Goal: Navigation & Orientation: Find specific page/section

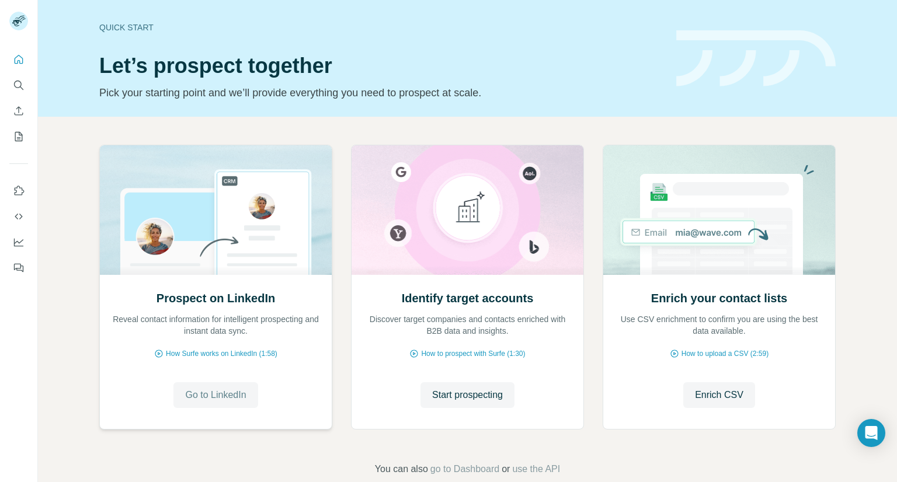
click at [215, 405] on button "Go to LinkedIn" at bounding box center [215, 395] width 84 height 26
click at [14, 139] on icon "My lists" at bounding box center [19, 137] width 12 height 12
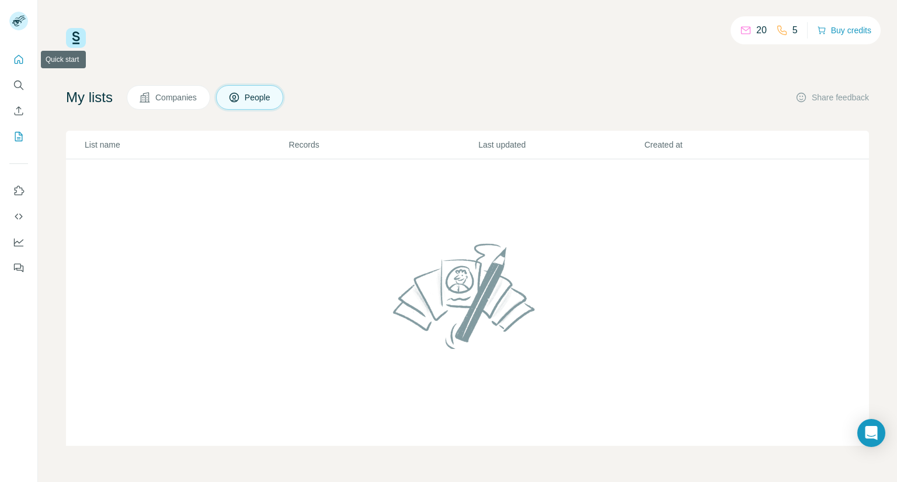
click at [21, 64] on icon "Quick start" at bounding box center [19, 59] width 9 height 9
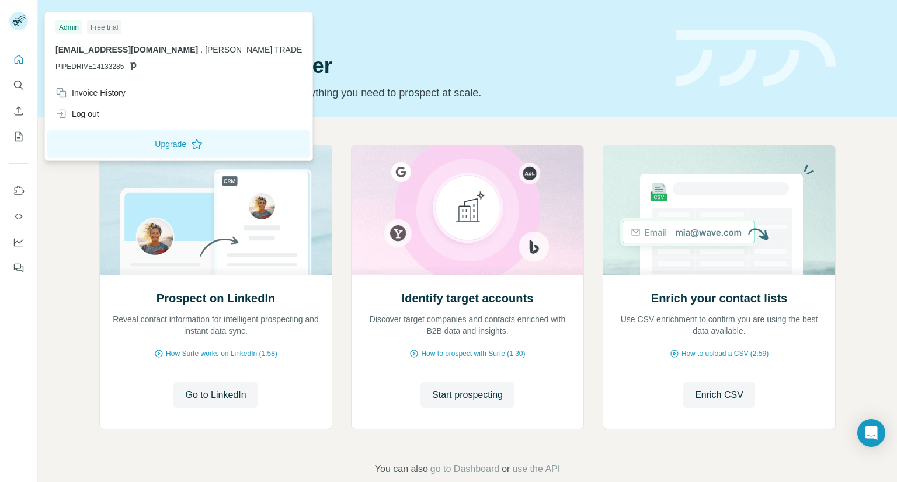
click at [15, 19] on rect at bounding box center [18, 21] width 19 height 19
drag, startPoint x: 14, startPoint y: 23, endPoint x: 37, endPoint y: 1, distance: 32.2
click at [14, 23] on g at bounding box center [18, 21] width 19 height 19
click at [23, 16] on rect at bounding box center [18, 21] width 19 height 19
click at [23, 128] on button "My lists" at bounding box center [18, 136] width 19 height 21
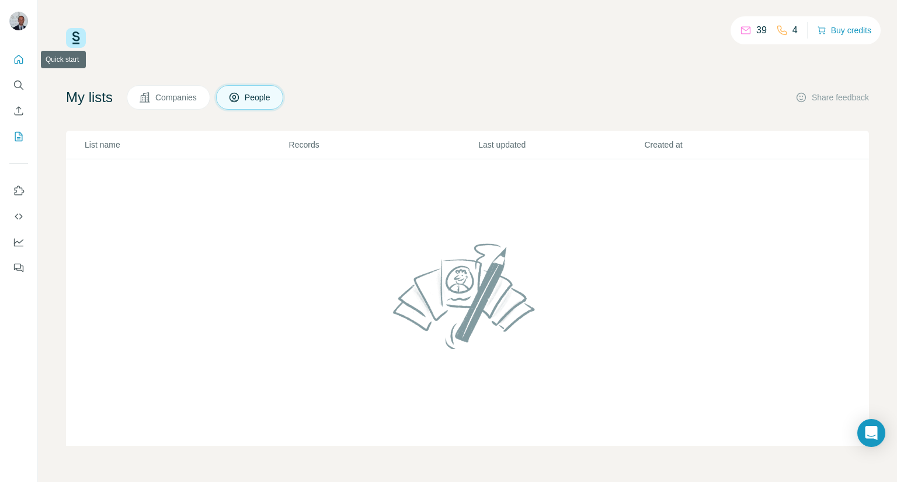
click at [16, 50] on button "Quick start" at bounding box center [18, 59] width 19 height 21
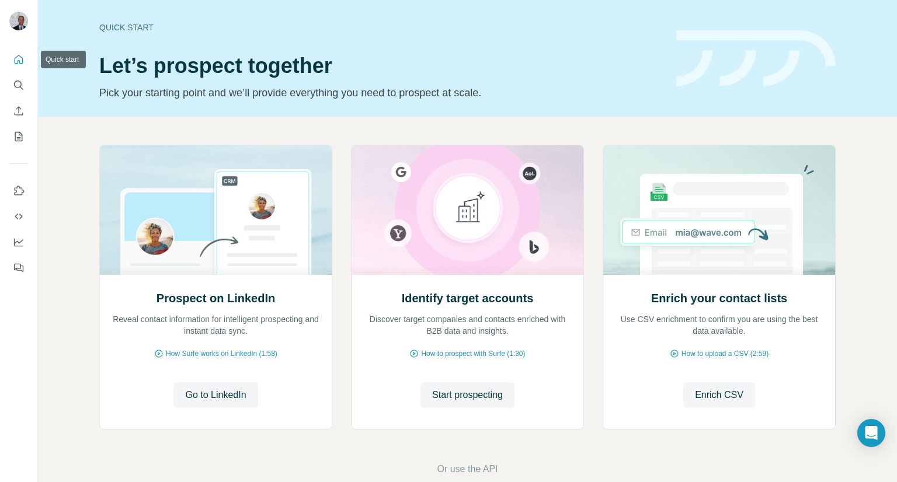
click at [15, 55] on icon "Quick start" at bounding box center [19, 60] width 12 height 12
click at [17, 141] on icon "My lists" at bounding box center [19, 137] width 12 height 12
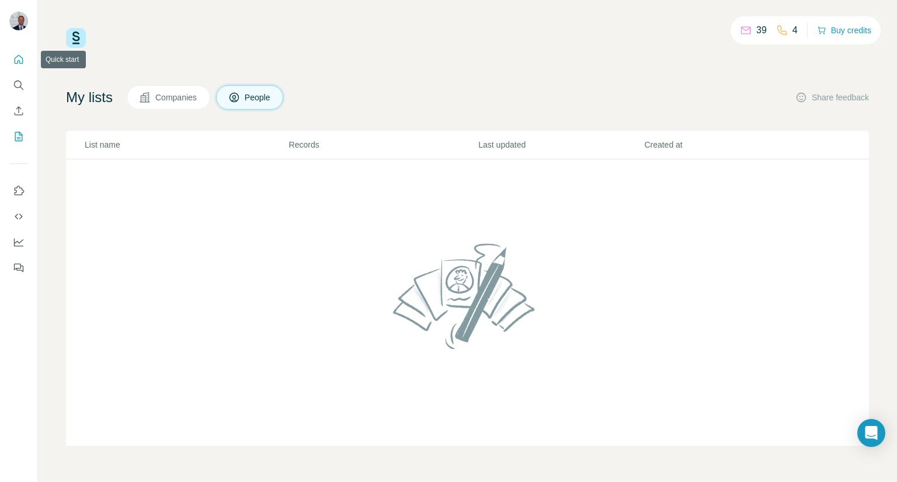
click at [16, 61] on icon "Quick start" at bounding box center [19, 60] width 12 height 12
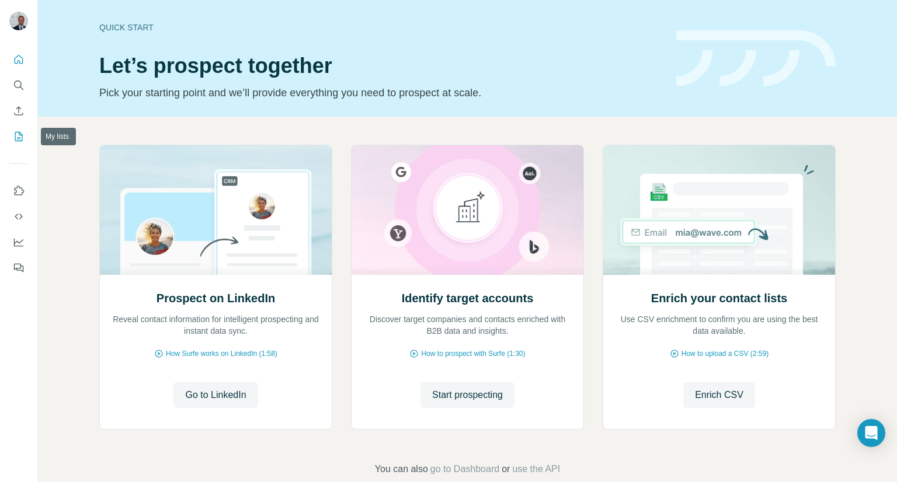
click at [19, 133] on icon "My lists" at bounding box center [19, 137] width 12 height 12
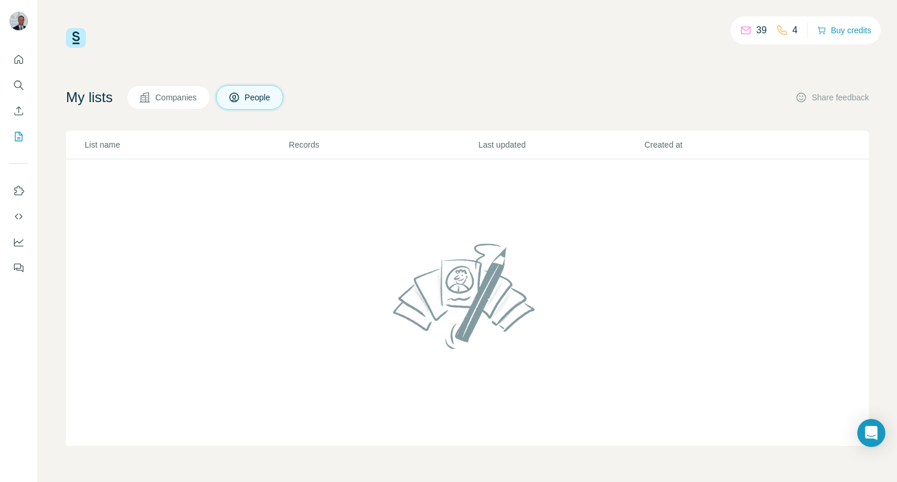
click at [149, 102] on icon at bounding box center [145, 98] width 12 height 12
click at [266, 102] on span "People" at bounding box center [258, 98] width 27 height 12
click at [20, 54] on icon "Quick start" at bounding box center [19, 60] width 12 height 12
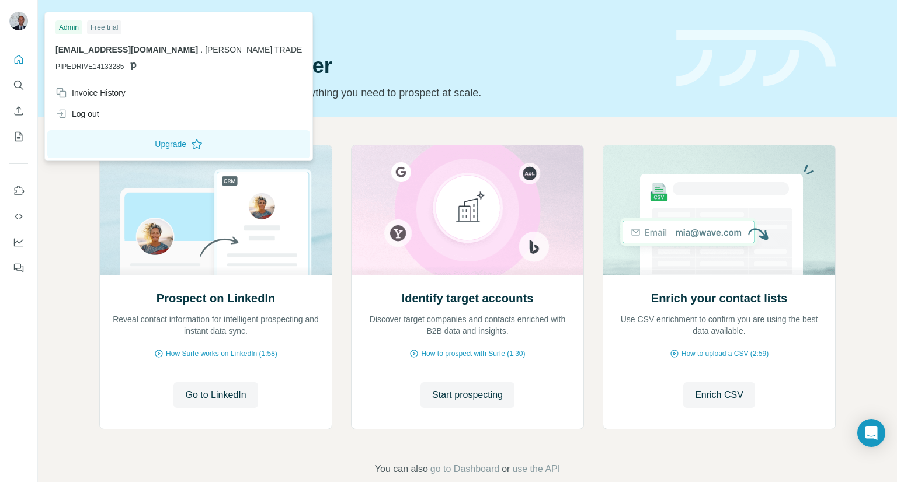
click at [226, 47] on span "[PERSON_NAME] TRADE" at bounding box center [253, 49] width 97 height 9
click at [170, 55] on p "rolands.zagorskis@bonotimber.com . BONO TRADE" at bounding box center [178, 50] width 246 height 12
click at [163, 45] on span "[EMAIL_ADDRESS][DOMAIN_NAME]" at bounding box center [126, 49] width 142 height 9
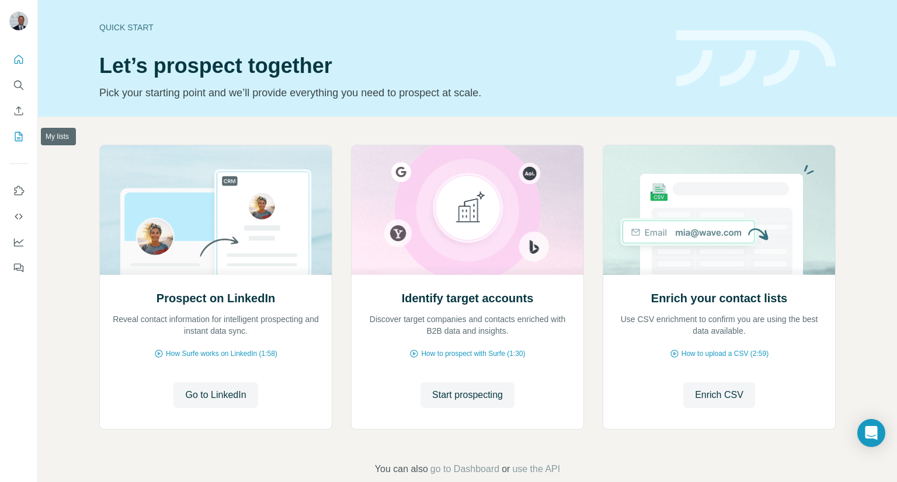
click at [13, 136] on icon "My lists" at bounding box center [19, 137] width 12 height 12
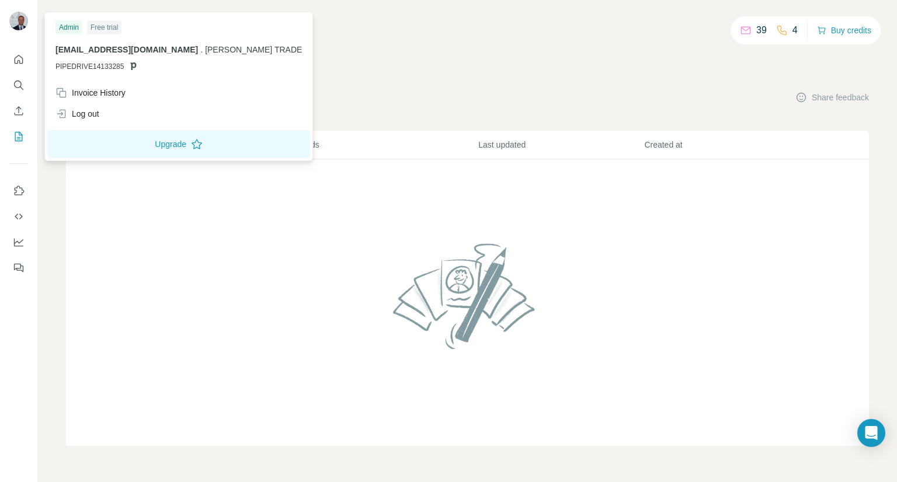
click at [18, 26] on img at bounding box center [18, 21] width 19 height 19
click at [86, 112] on div "Log out" at bounding box center [77, 114] width 44 height 12
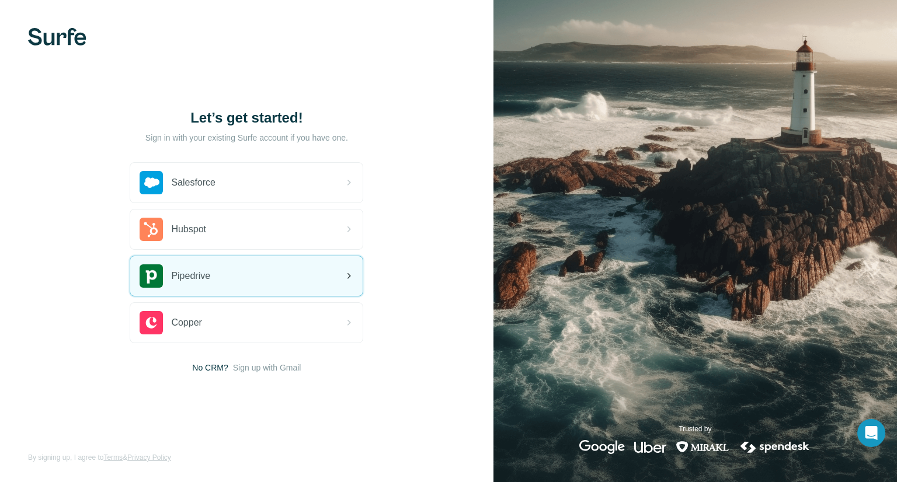
click at [210, 277] on span "Pipedrive" at bounding box center [190, 276] width 39 height 14
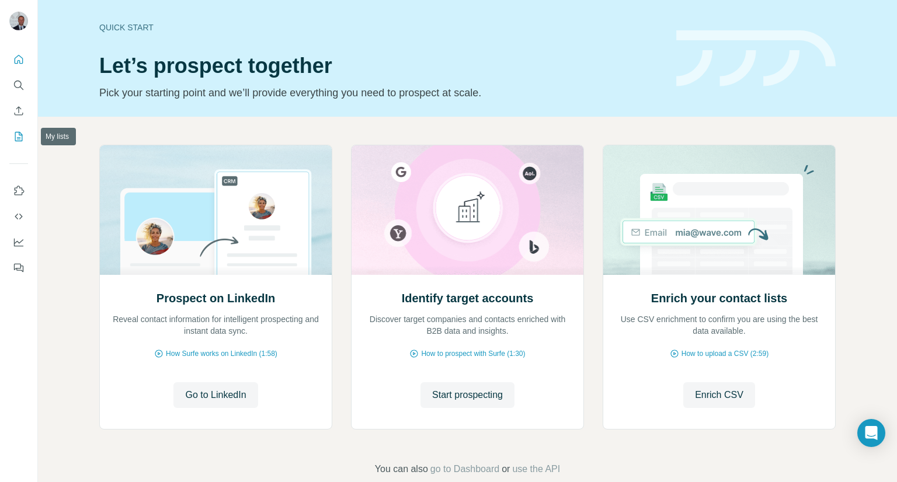
click at [20, 135] on icon "My lists" at bounding box center [19, 137] width 12 height 12
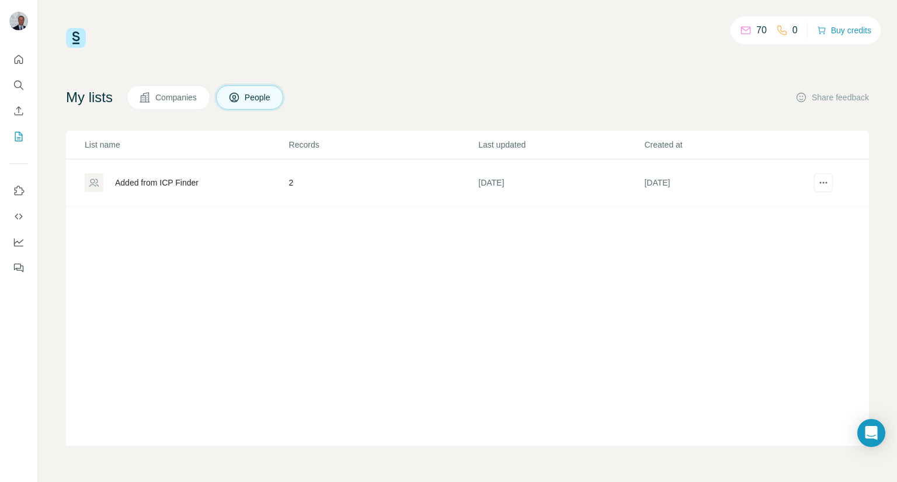
click at [167, 101] on span "Companies" at bounding box center [176, 98] width 43 height 12
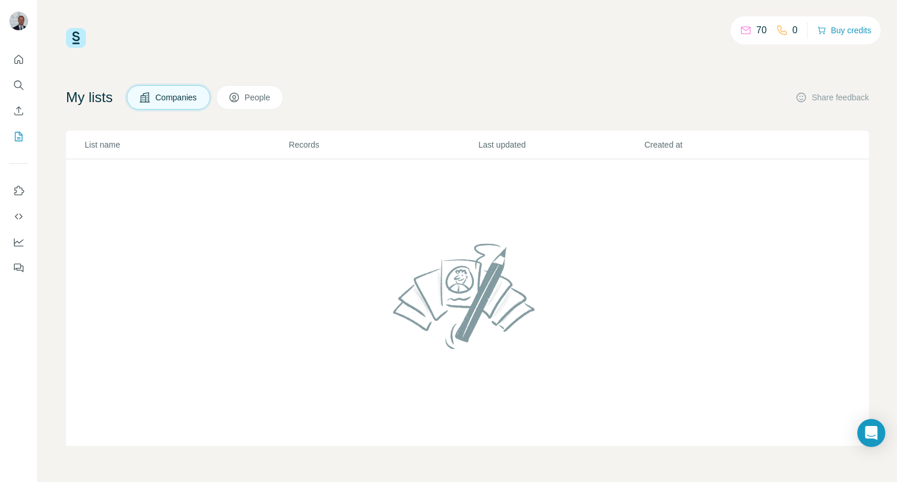
click at [278, 89] on button "People" at bounding box center [250, 97] width 68 height 25
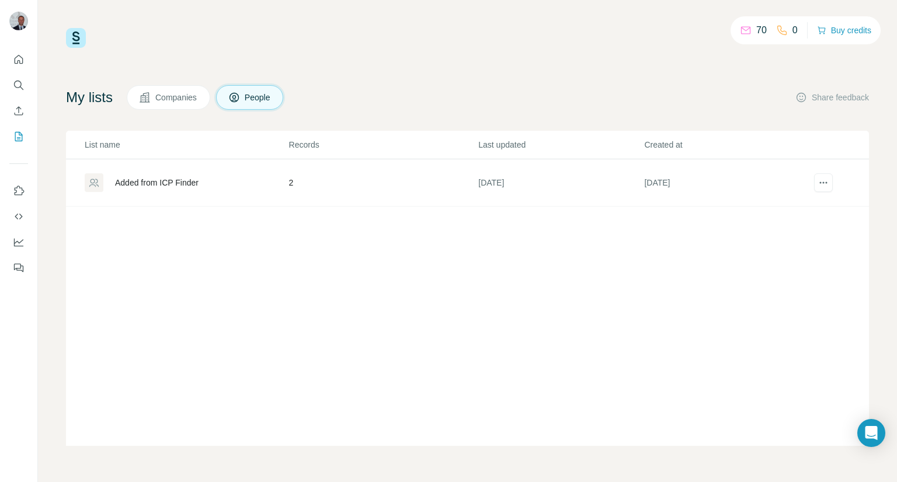
click at [263, 182] on div "Added from ICP Finder" at bounding box center [186, 182] width 203 height 19
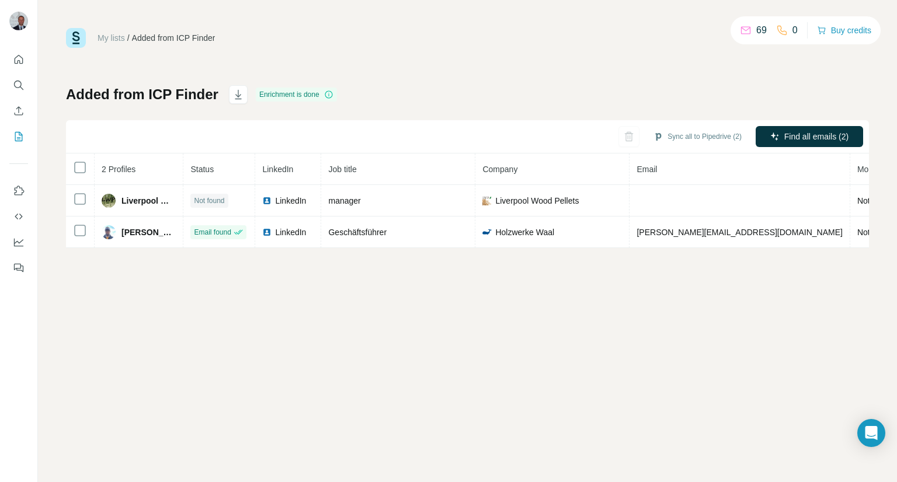
click at [163, 176] on th "2 Profiles" at bounding box center [139, 170] width 89 height 32
click at [343, 339] on div "My lists / Added from ICP Finder 69 0 Buy credits Added from ICP Finder Enrichm…" at bounding box center [467, 241] width 859 height 482
click at [18, 141] on icon "My lists" at bounding box center [19, 136] width 8 height 9
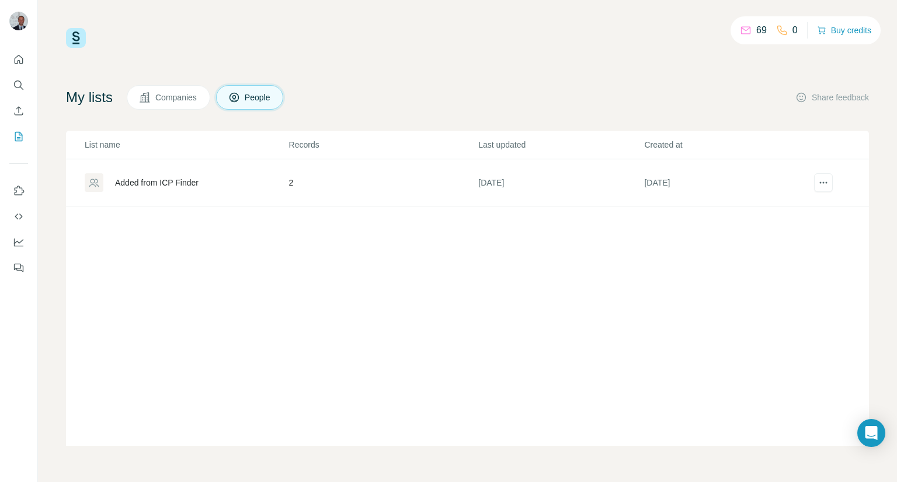
drag, startPoint x: 134, startPoint y: 126, endPoint x: 173, endPoint y: 94, distance: 49.8
click at [135, 124] on div "My lists Companies People Share feedback List name Records Last updated Created…" at bounding box center [467, 265] width 803 height 361
click at [177, 92] on span "Companies" at bounding box center [176, 98] width 43 height 12
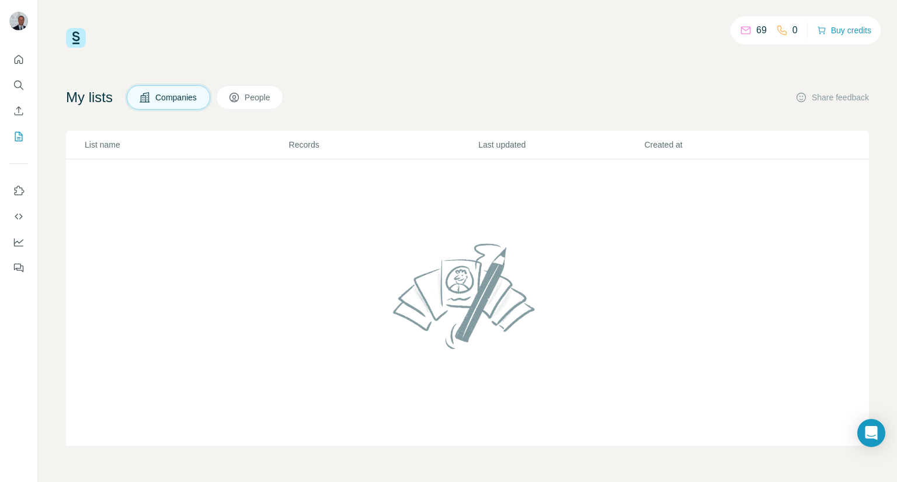
drag, startPoint x: 177, startPoint y: 91, endPoint x: 185, endPoint y: 56, distance: 35.8
click at [185, 56] on div "69 0 Buy credits My lists Companies People Share feedback List name Records Las…" at bounding box center [467, 237] width 803 height 418
click at [19, 61] on icon "Quick start" at bounding box center [19, 59] width 9 height 9
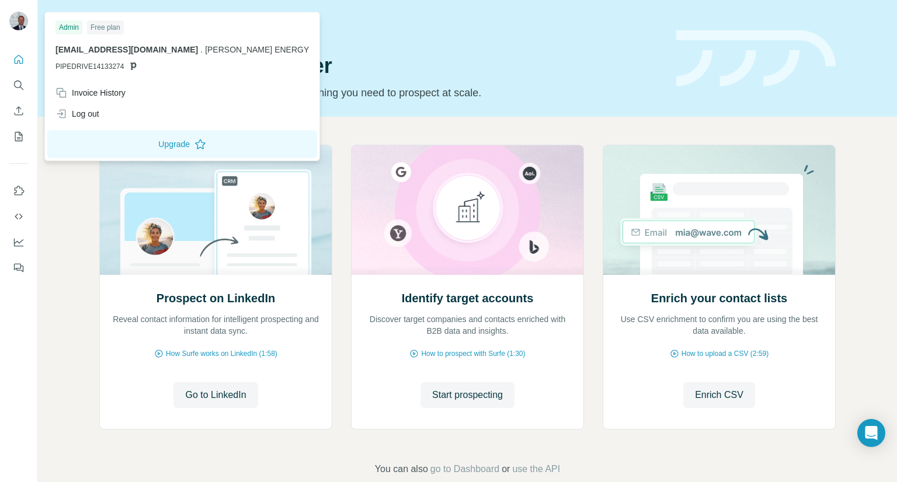
click at [20, 20] on img at bounding box center [18, 21] width 19 height 19
click at [98, 112] on div "Log out" at bounding box center [77, 114] width 44 height 12
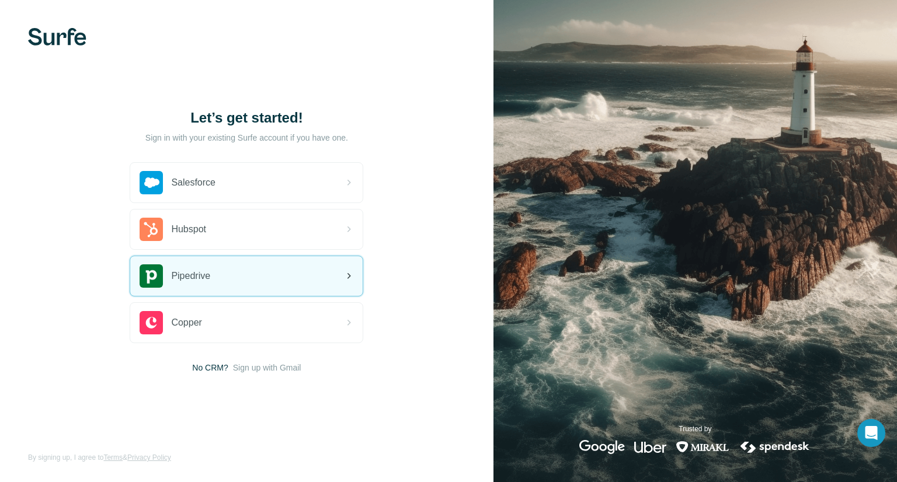
click at [199, 279] on span "Pipedrive" at bounding box center [190, 276] width 39 height 14
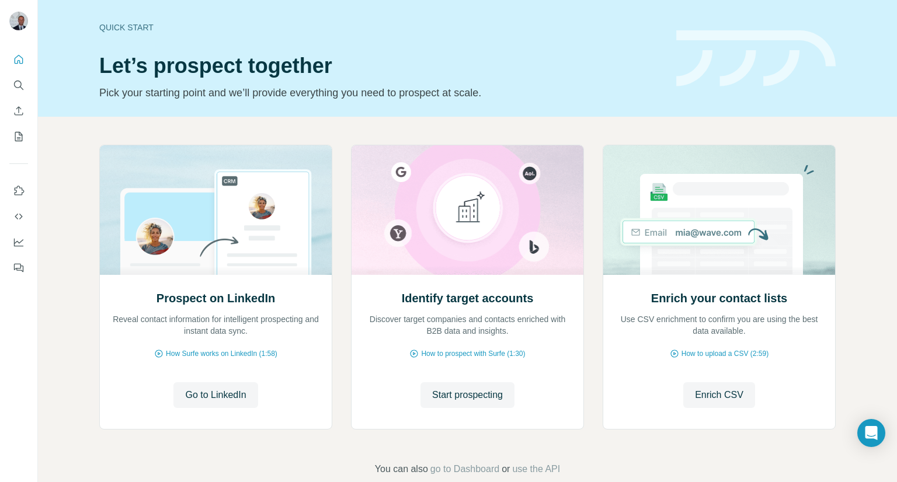
click at [9, 129] on div at bounding box center [18, 160] width 37 height 236
click at [17, 139] on icon "My lists" at bounding box center [19, 137] width 12 height 12
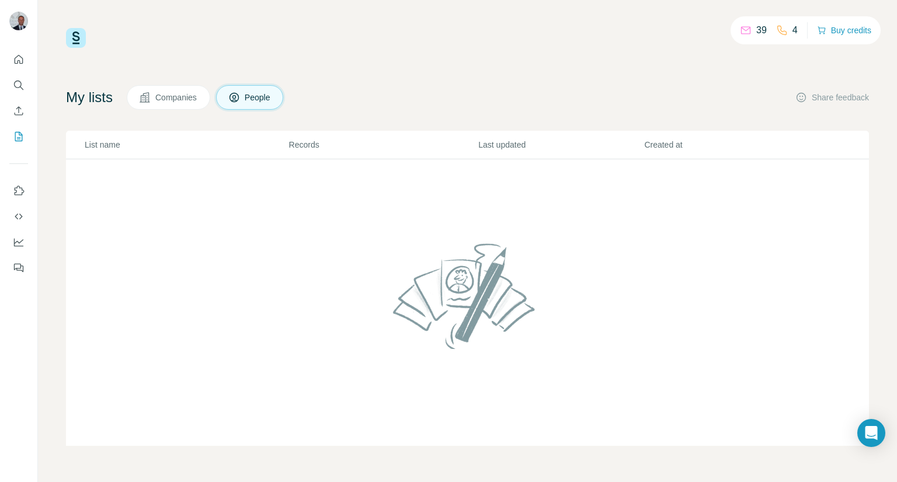
click at [187, 109] on button "Companies" at bounding box center [168, 97] width 83 height 25
click at [18, 64] on icon "Quick start" at bounding box center [19, 60] width 12 height 12
